Goal: Task Accomplishment & Management: Use online tool/utility

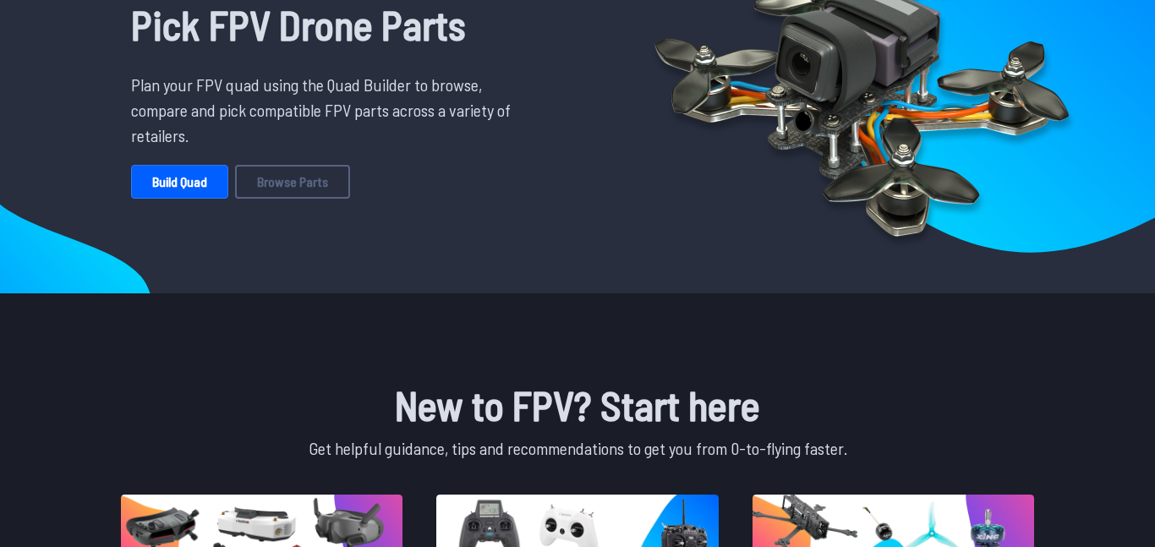
scroll to position [118, 0]
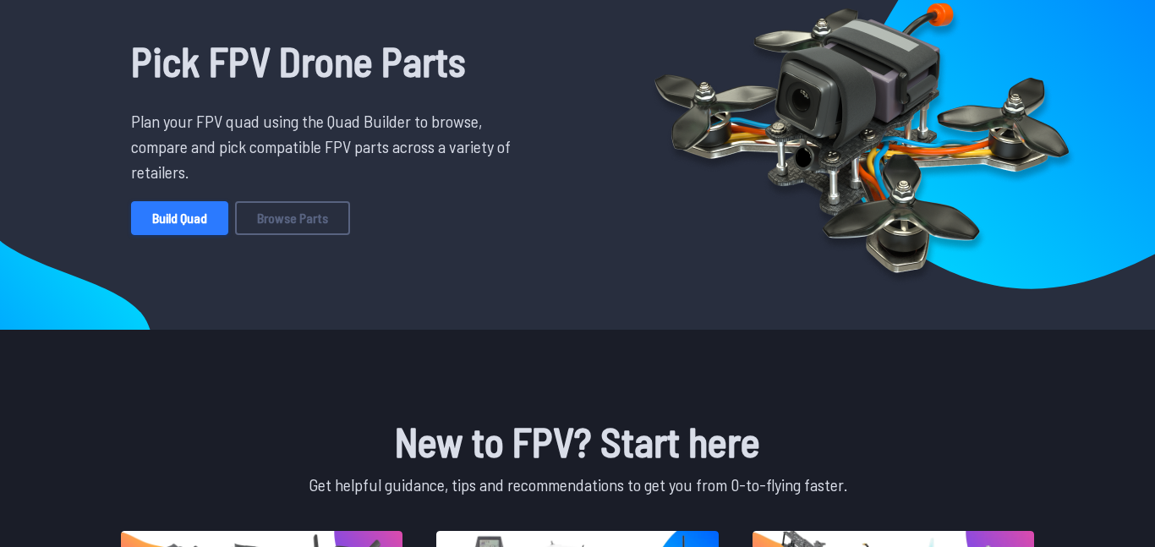
click at [150, 228] on link "Build Quad" at bounding box center [179, 218] width 97 height 34
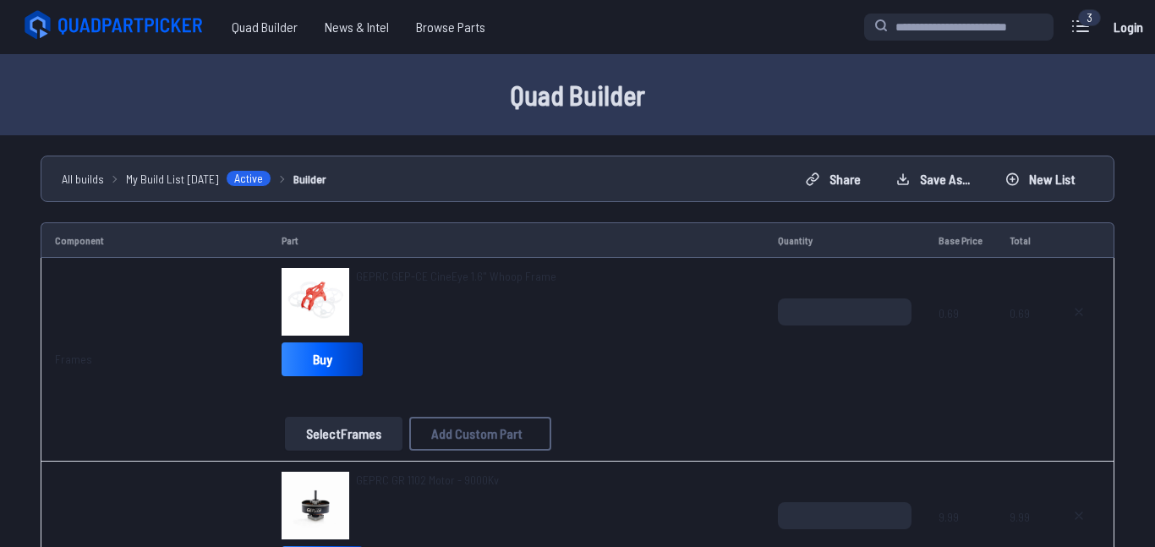
scroll to position [104, 0]
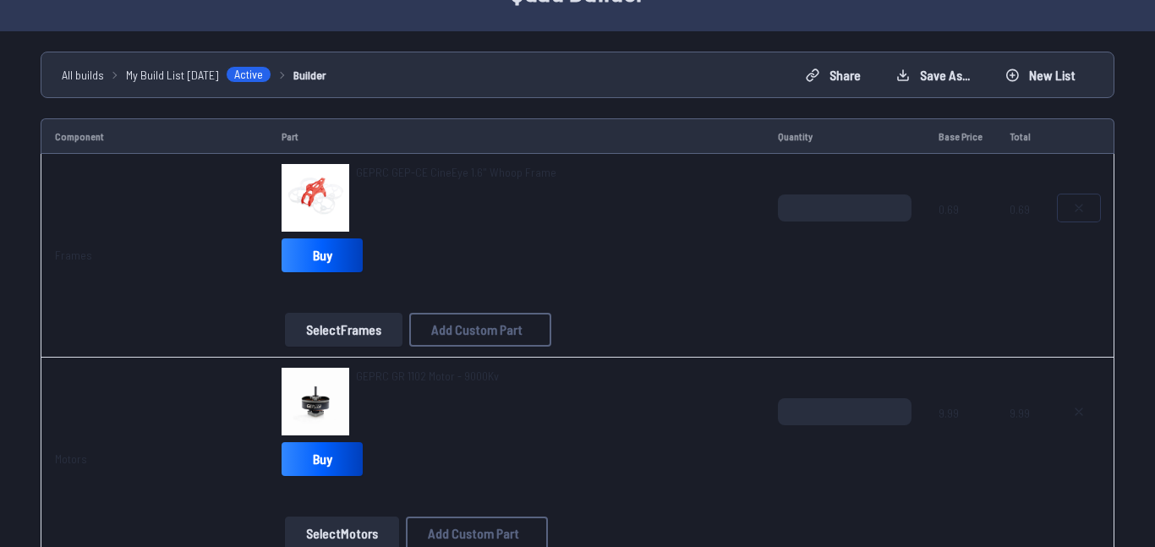
click at [1077, 205] on icon at bounding box center [1079, 208] width 7 height 7
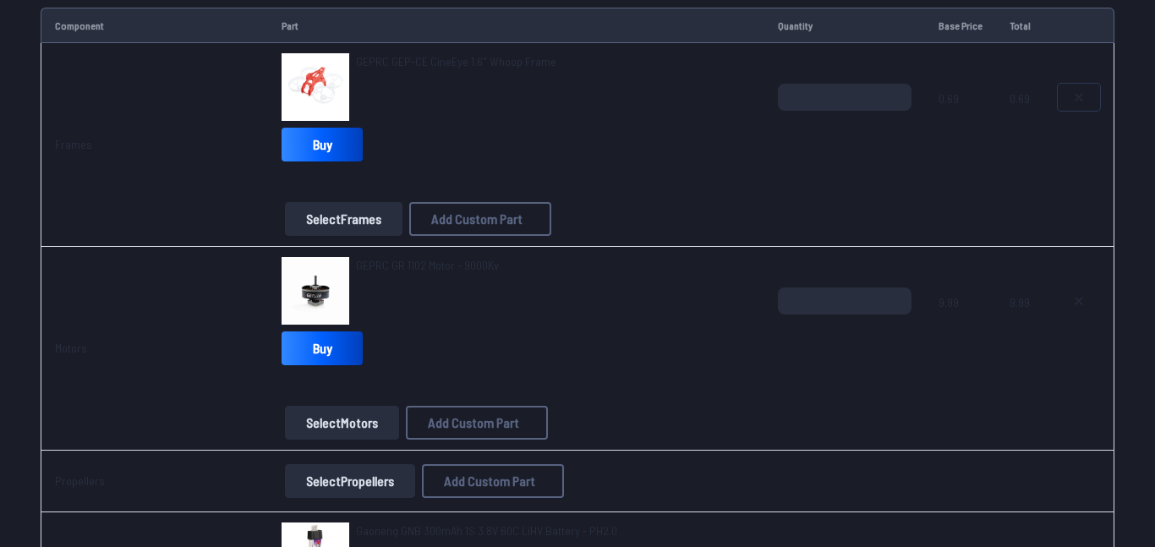
scroll to position [242, 0]
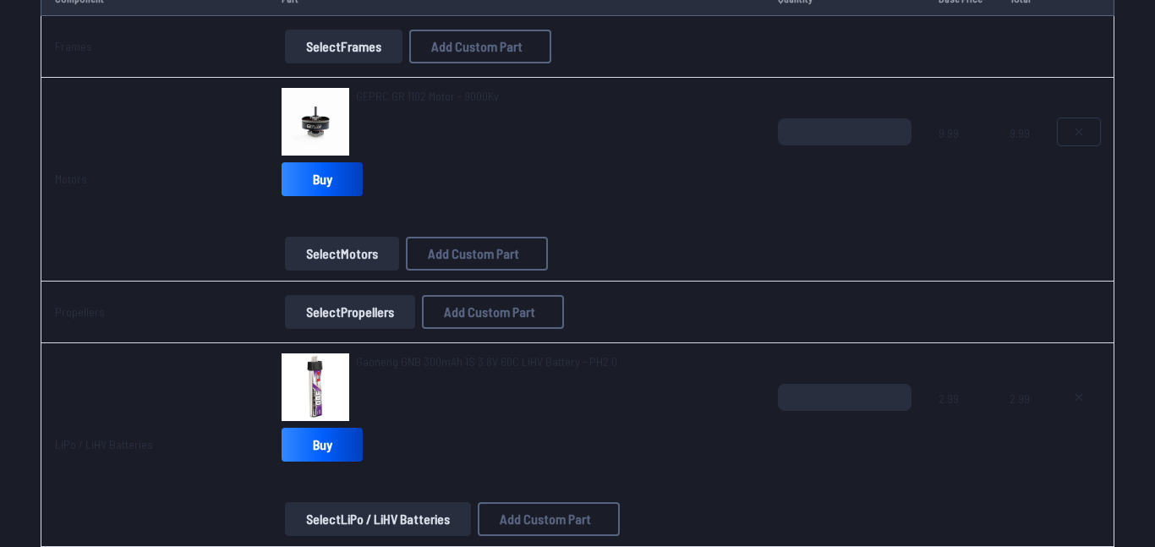
click at [1080, 140] on button at bounding box center [1079, 131] width 42 height 27
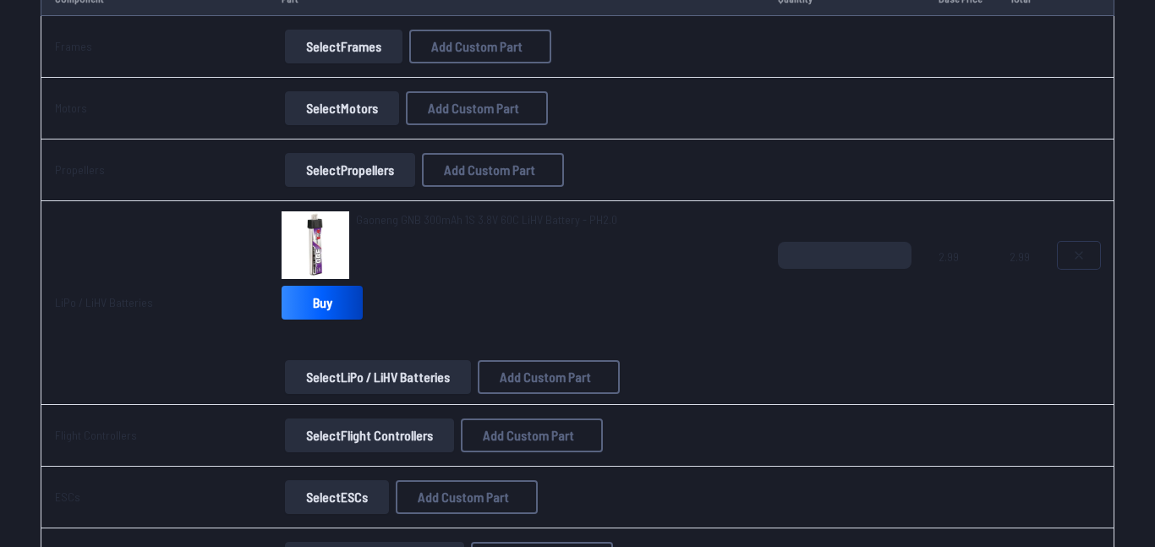
click at [1074, 268] on button at bounding box center [1079, 255] width 42 height 27
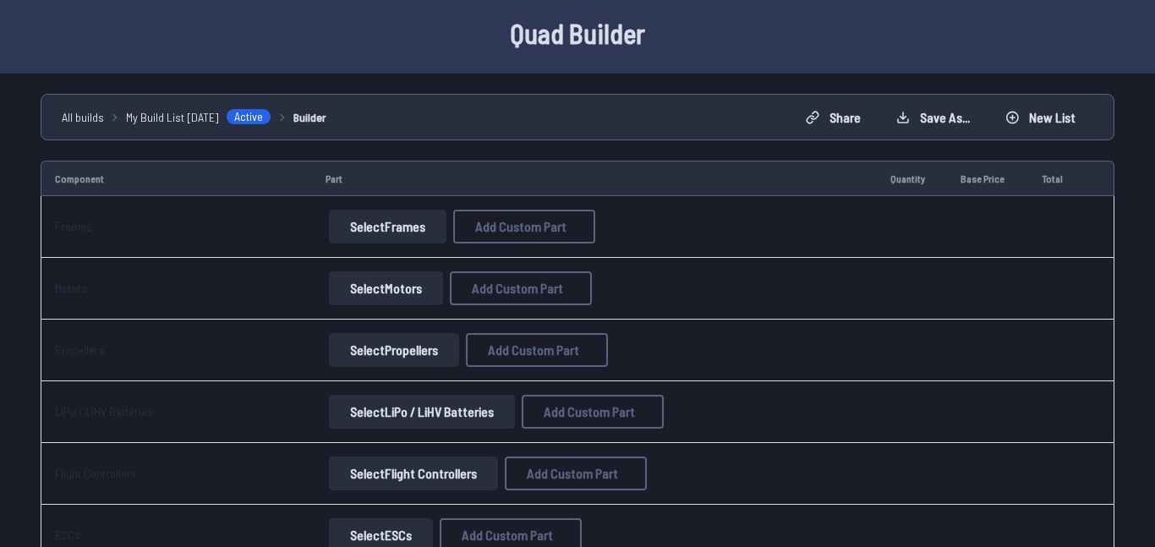
scroll to position [27, 0]
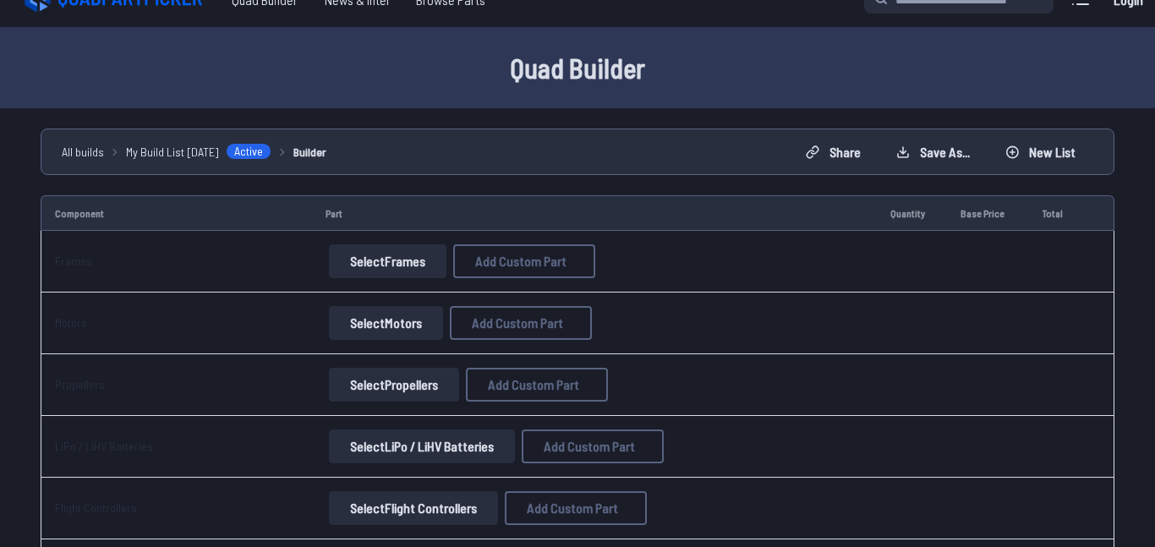
click at [369, 263] on button "Select Frames" at bounding box center [388, 261] width 118 height 34
click at [391, 261] on button "Select Frames" at bounding box center [388, 261] width 118 height 34
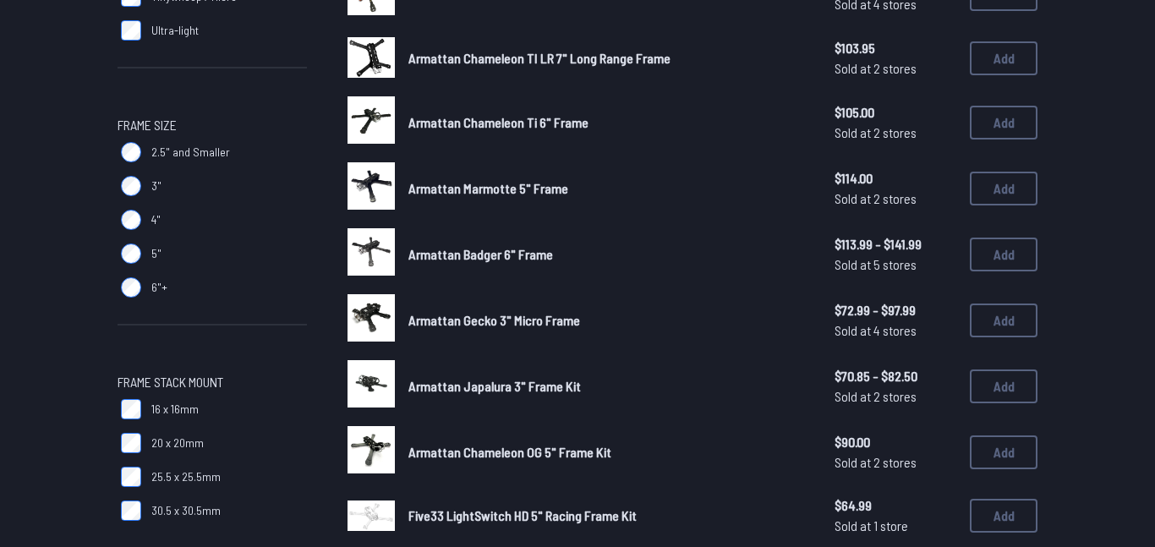
scroll to position [453, 0]
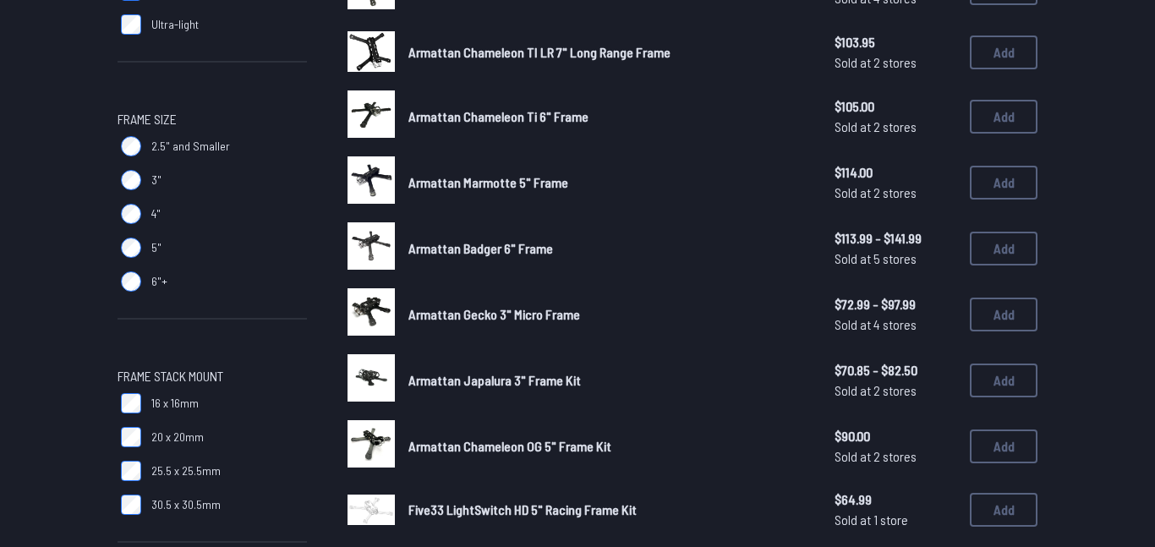
click at [142, 144] on label "2.5" and Smaller" at bounding box center [212, 146] width 189 height 34
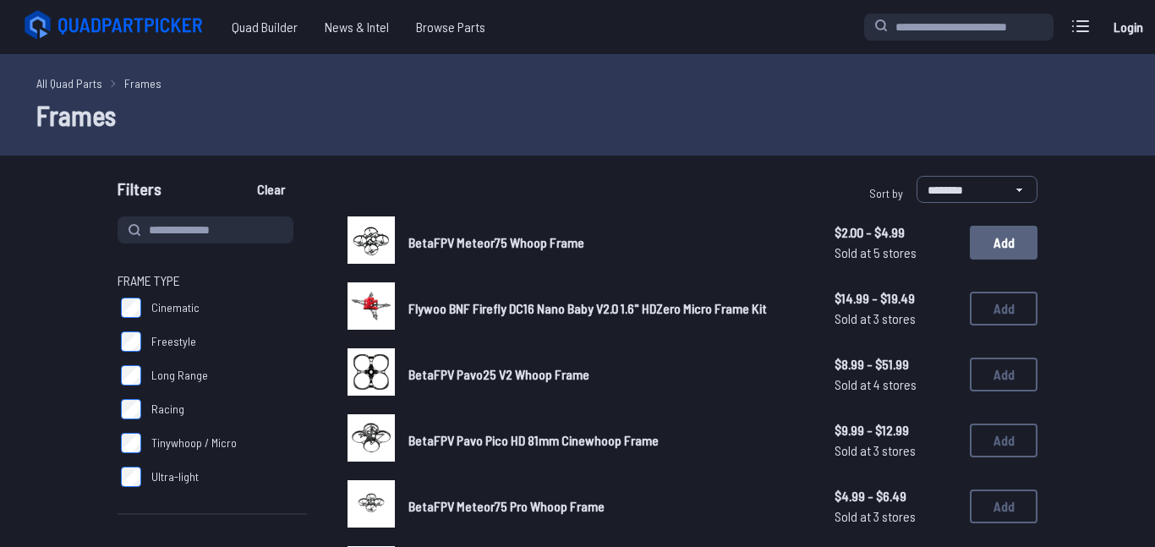
click at [1024, 246] on button "Add" at bounding box center [1004, 243] width 68 height 34
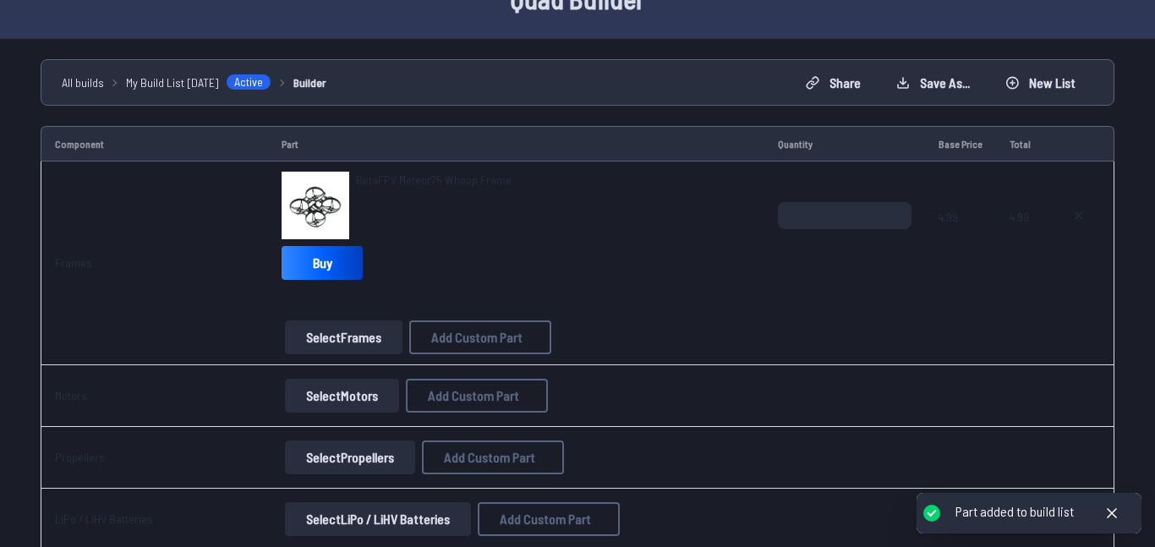
scroll to position [96, 0]
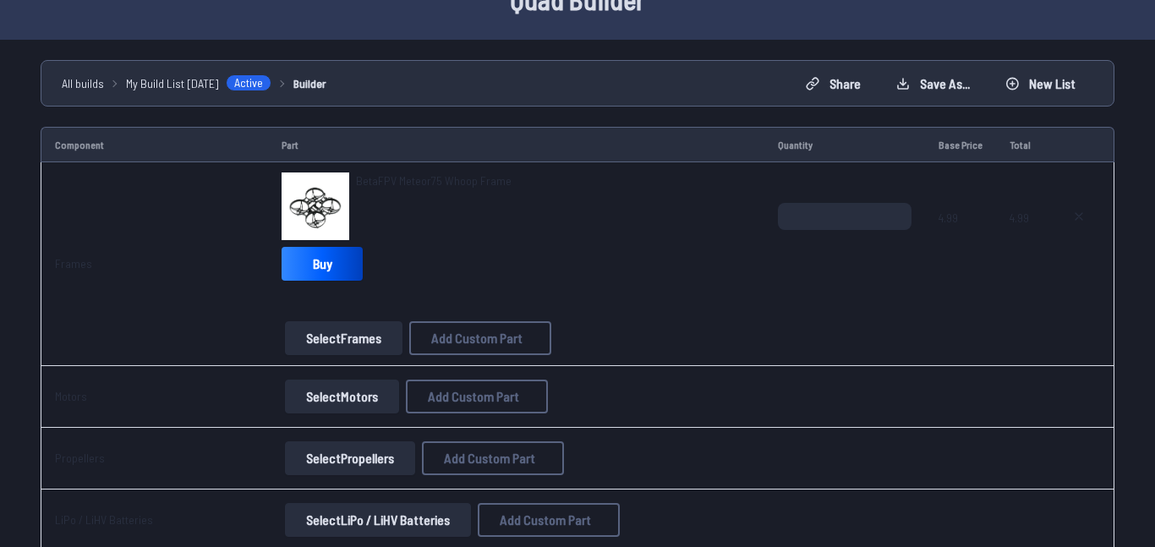
click at [316, 402] on button "Select Motors" at bounding box center [342, 397] width 114 height 34
click at [357, 392] on button "Select Motors" at bounding box center [342, 397] width 114 height 34
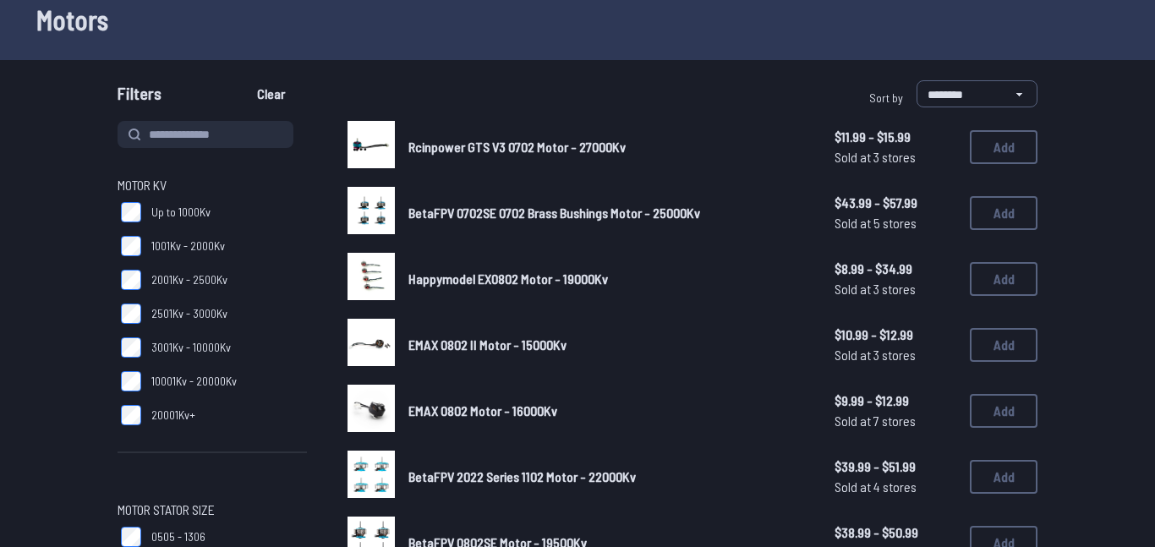
scroll to position [41, 0]
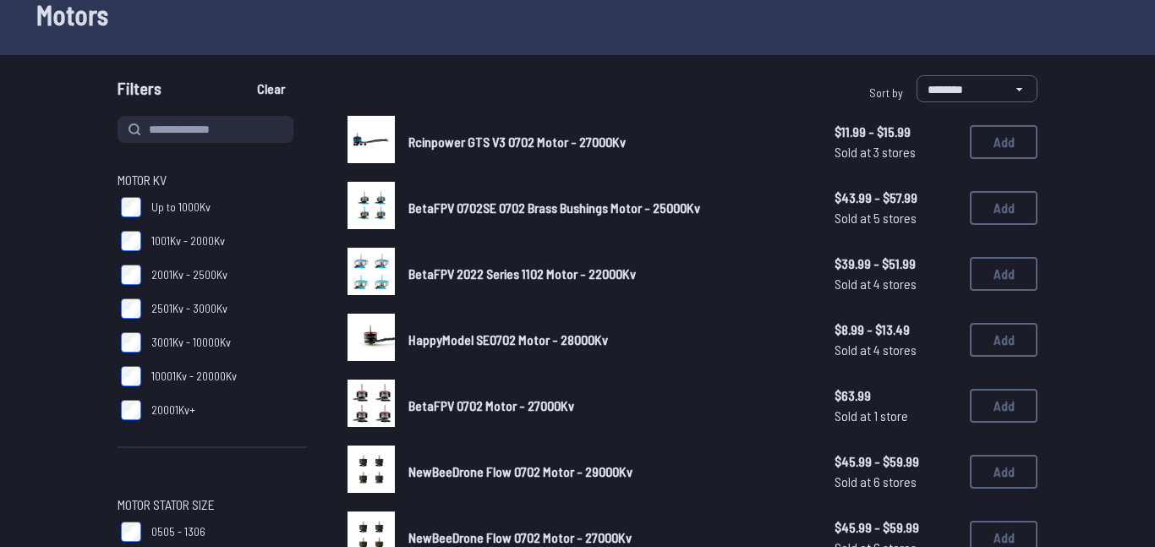
scroll to position [99, 0]
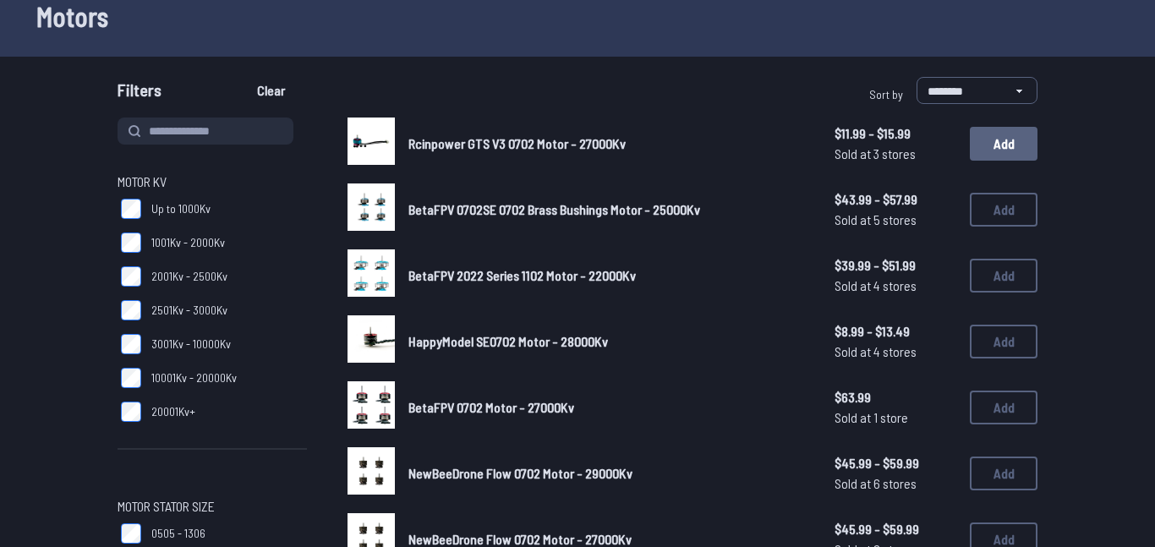
click at [1021, 140] on button "Add" at bounding box center [1004, 144] width 68 height 34
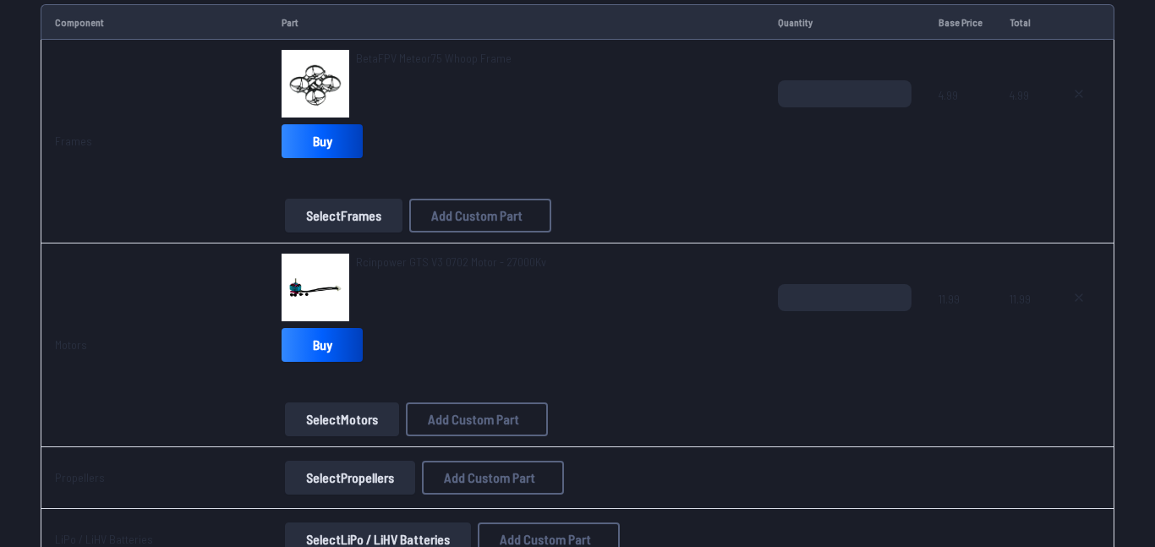
scroll to position [228, 0]
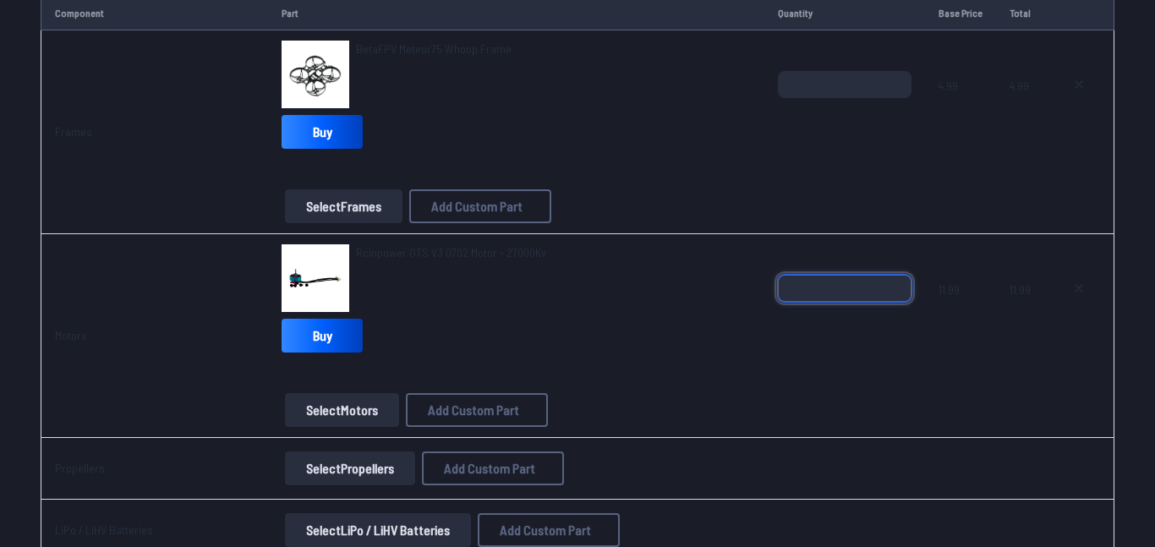
click at [862, 287] on input "*" at bounding box center [845, 288] width 134 height 27
click at [900, 282] on input "*" at bounding box center [845, 288] width 134 height 27
type input "*"
click at [900, 282] on input "*" at bounding box center [845, 288] width 134 height 27
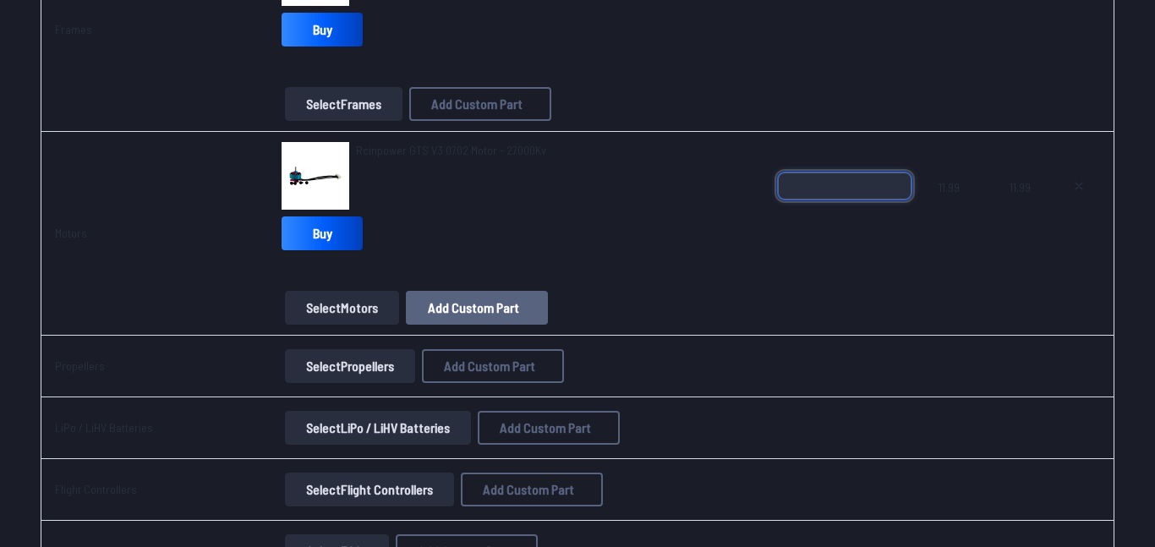
scroll to position [338, 0]
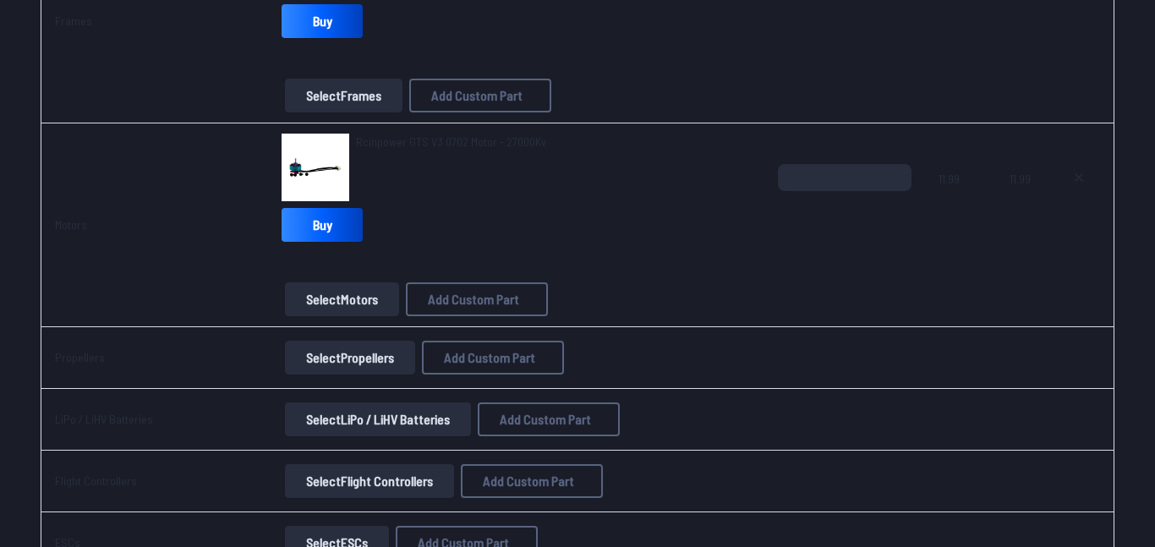
click at [373, 361] on button "Select Propellers" at bounding box center [350, 358] width 130 height 34
click at [371, 359] on button "Select Propellers" at bounding box center [350, 358] width 130 height 34
click at [338, 359] on button "Select Propellers" at bounding box center [350, 358] width 130 height 34
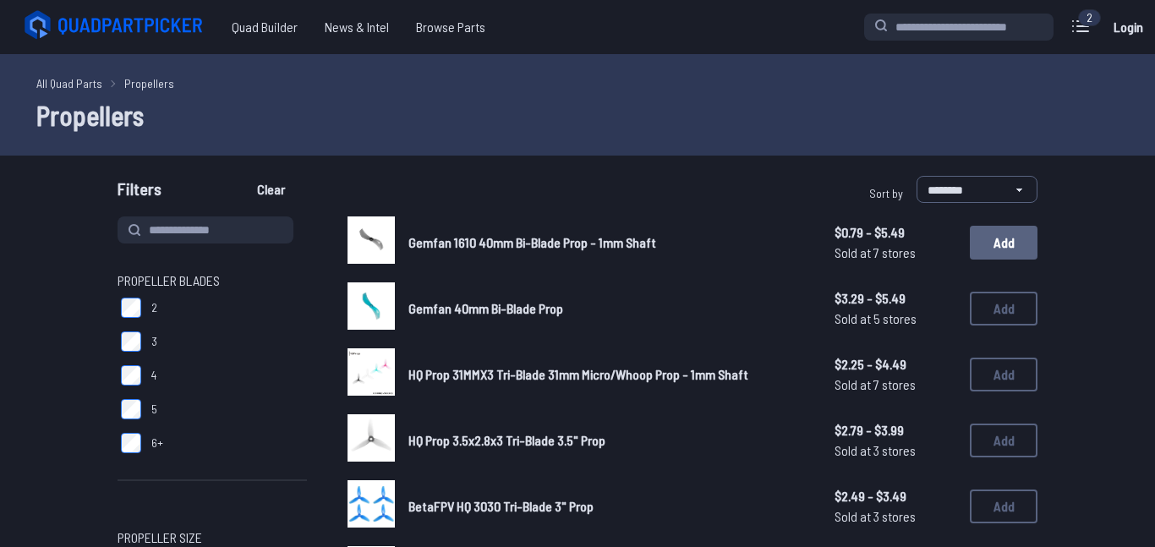
click at [976, 244] on button "Add" at bounding box center [1004, 243] width 68 height 34
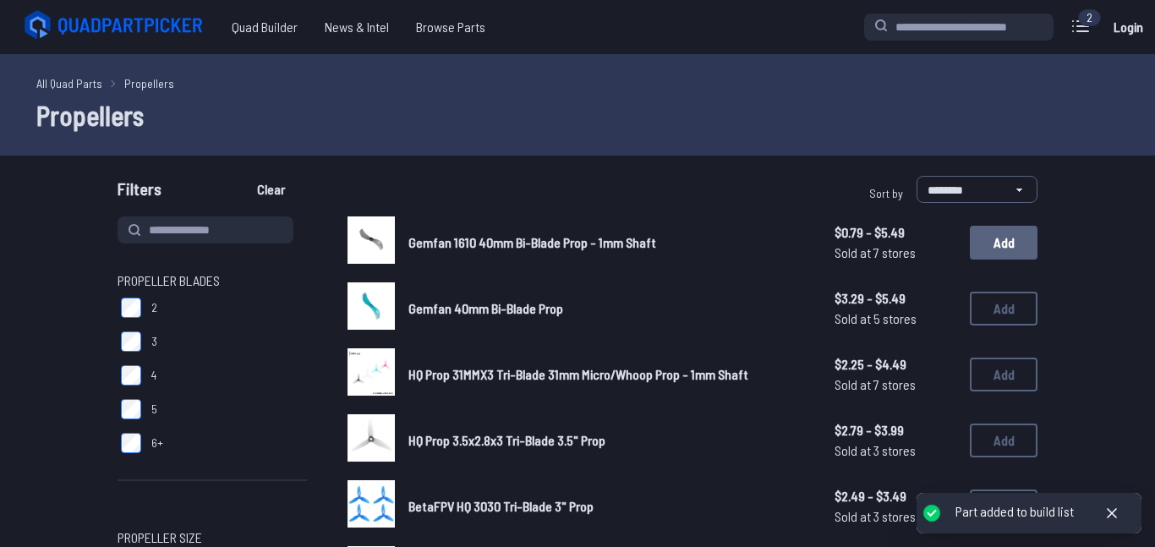
click at [976, 244] on button "Add" at bounding box center [1004, 243] width 68 height 34
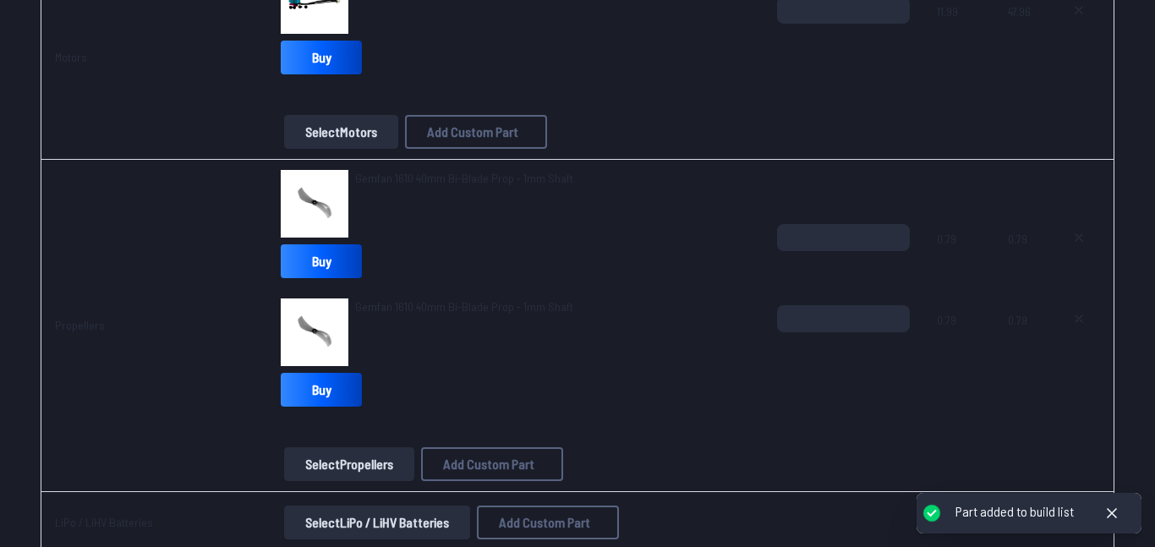
scroll to position [596, 0]
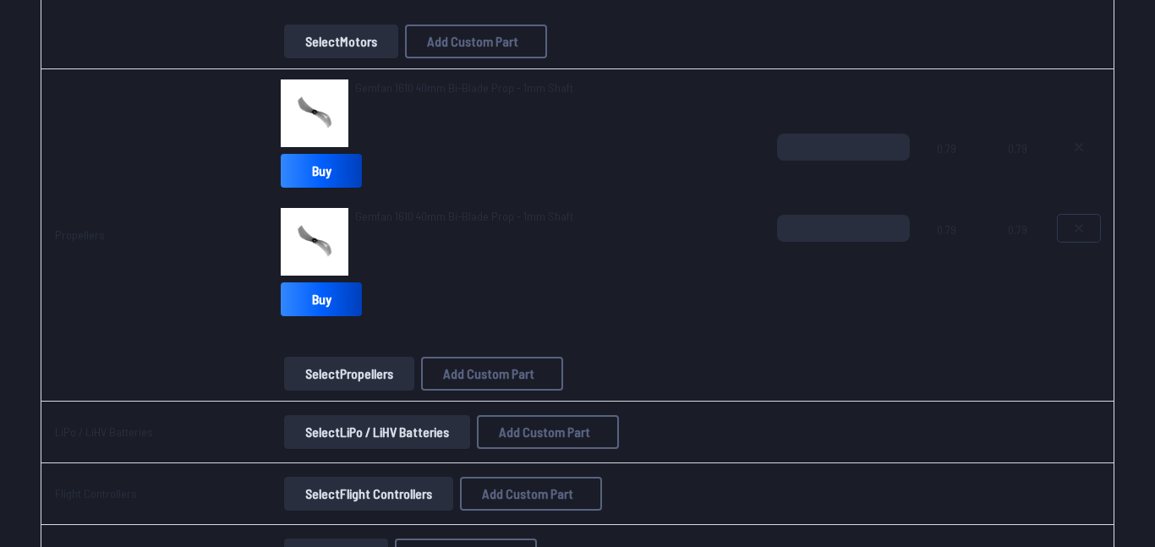
click at [1065, 241] on button at bounding box center [1079, 228] width 42 height 27
click at [832, 145] on div "*" at bounding box center [843, 174] width 133 height 81
type textarea "**********"
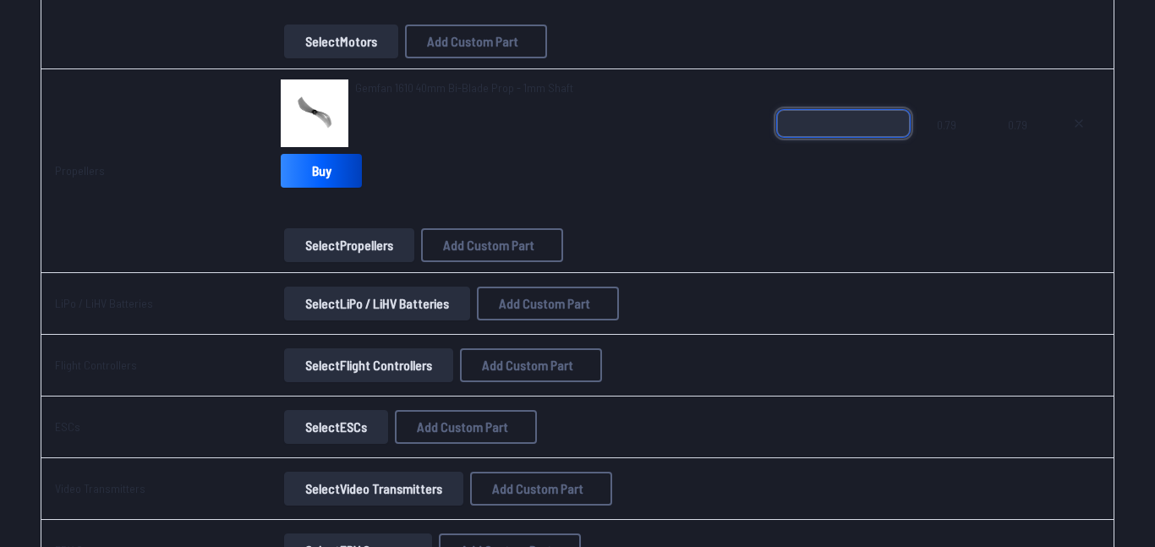
click at [819, 125] on input "*" at bounding box center [843, 123] width 133 height 27
type input "*"
click at [359, 299] on button "Select LiPo / LiHV Batteries" at bounding box center [377, 304] width 186 height 34
click at [317, 302] on button "Select LiPo / LiHV Batteries" at bounding box center [377, 304] width 186 height 34
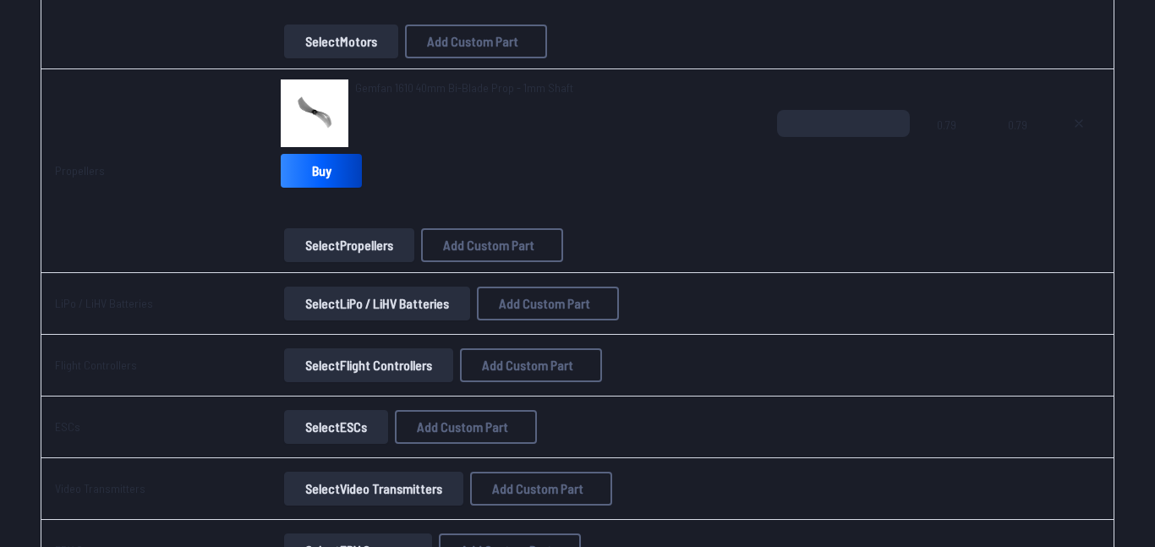
click at [386, 304] on button "Select LiPo / LiHV Batteries" at bounding box center [377, 304] width 186 height 34
click at [441, 308] on button "Select LiPo / LiHV Batteries" at bounding box center [377, 304] width 186 height 34
click at [394, 310] on button "Select LiPo / LiHV Batteries" at bounding box center [377, 304] width 186 height 34
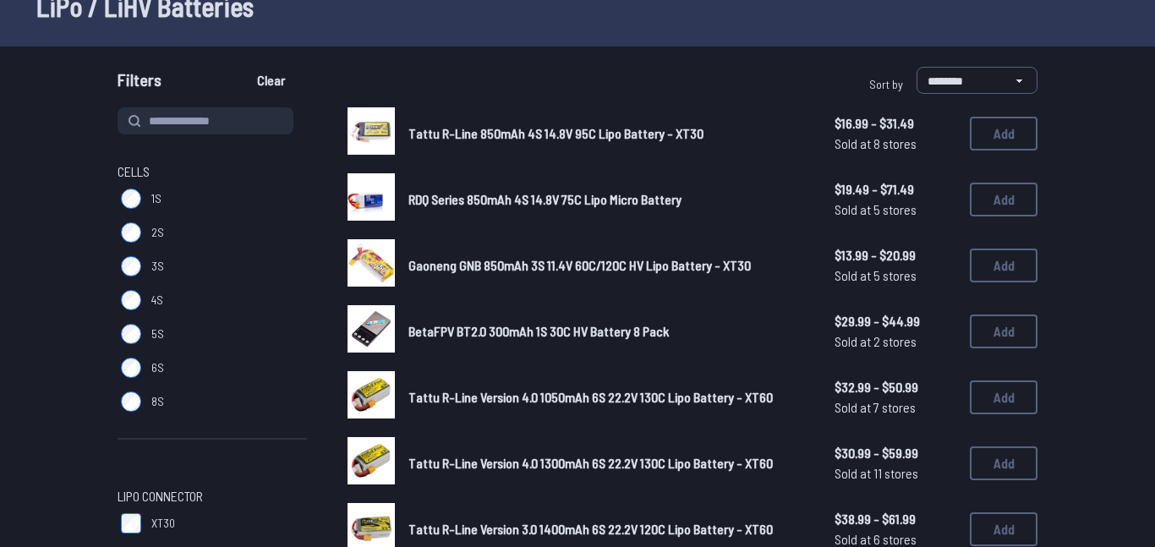
scroll to position [110, 0]
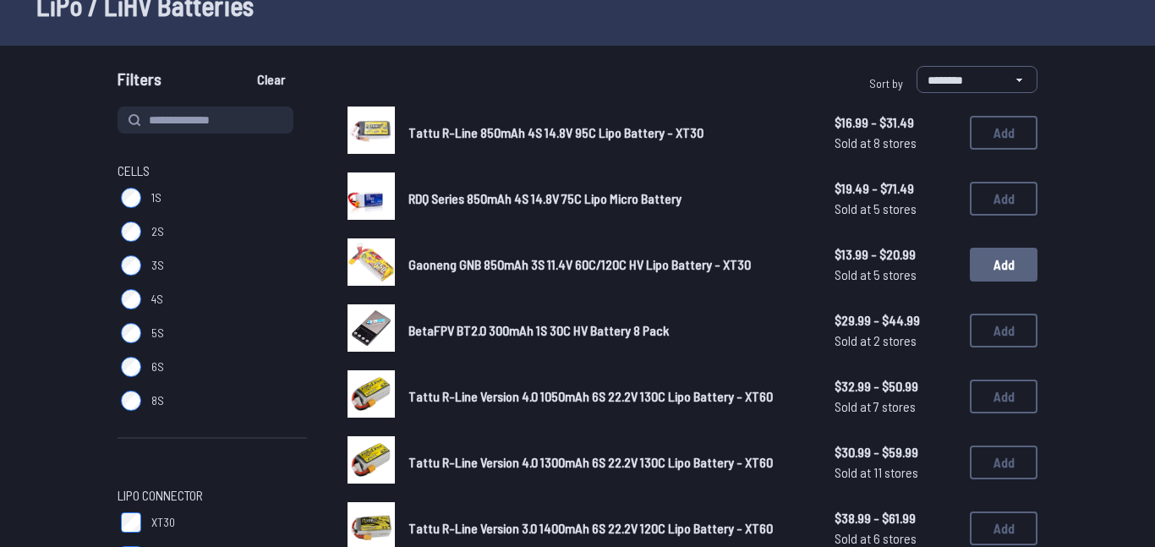
click at [997, 261] on button "Add" at bounding box center [1004, 265] width 68 height 34
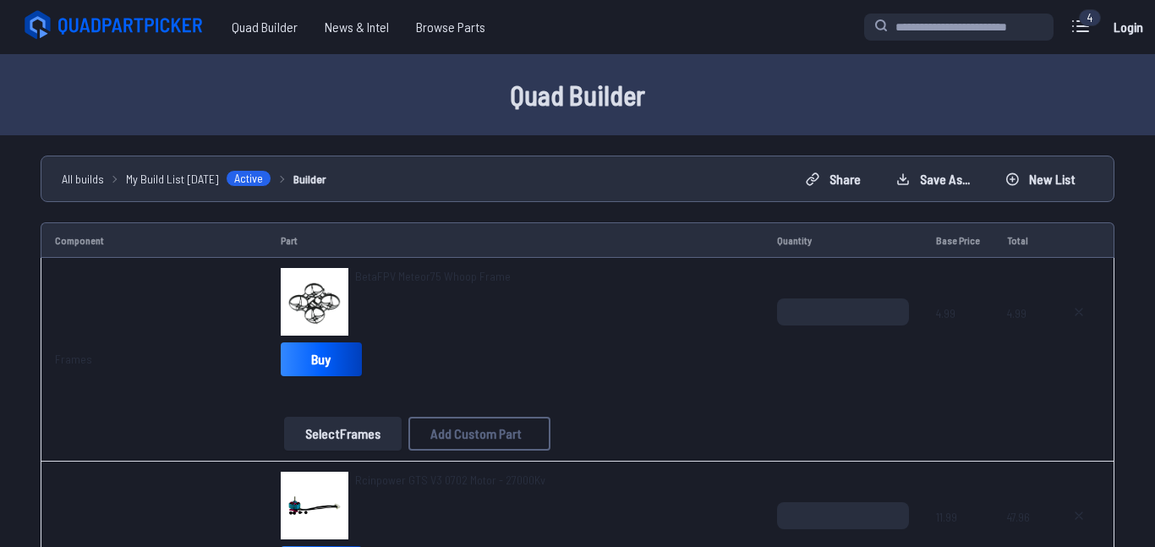
click at [430, 269] on span "BetaFPV Meteor75 Whoop Frame" at bounding box center [433, 276] width 156 height 14
click at [383, 270] on span "BetaFPV Meteor75 Whoop Frame" at bounding box center [433, 276] width 156 height 14
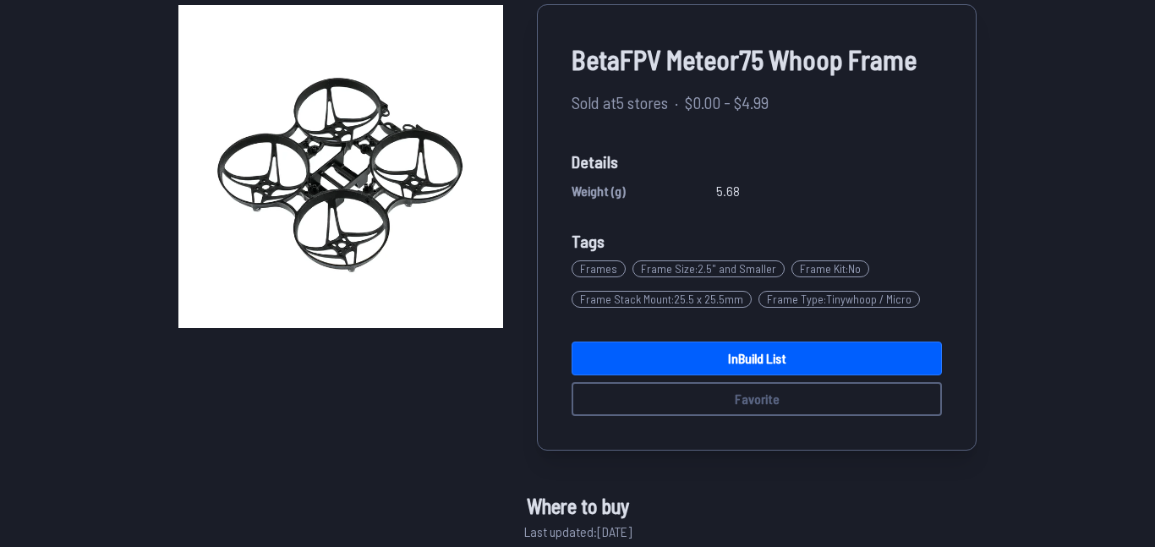
scroll to position [104, 0]
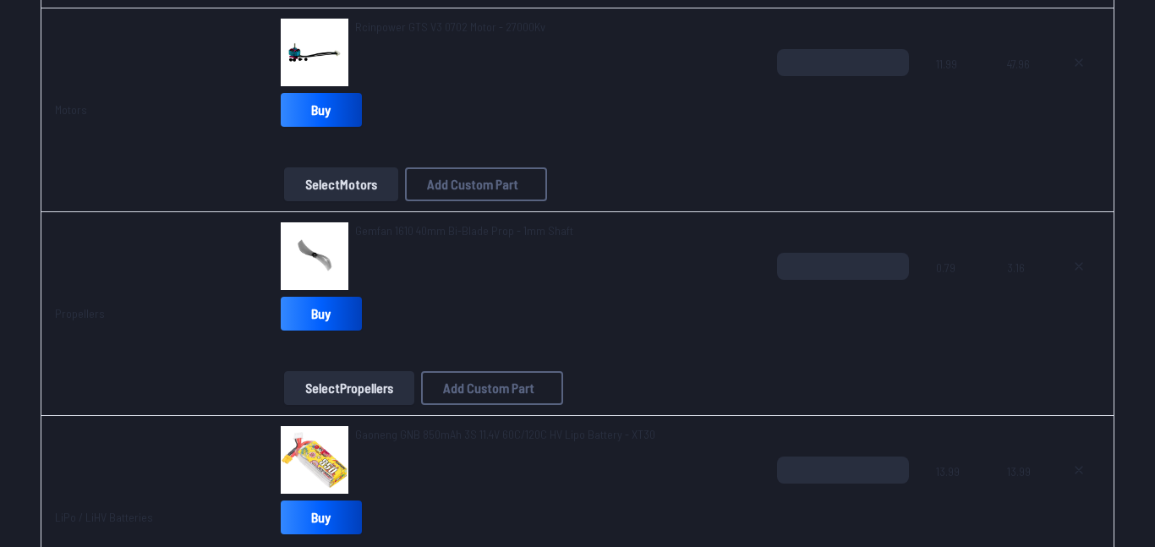
scroll to position [394, 0]
